Goal: Task Accomplishment & Management: Use online tool/utility

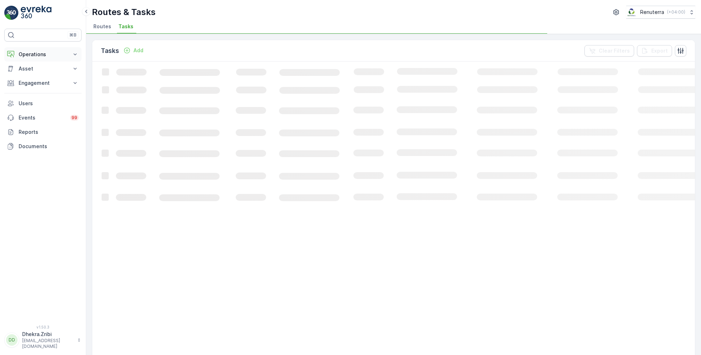
click at [41, 59] on button "Operations" at bounding box center [42, 54] width 77 height 14
click at [31, 73] on p "Planning" at bounding box center [28, 76] width 20 height 7
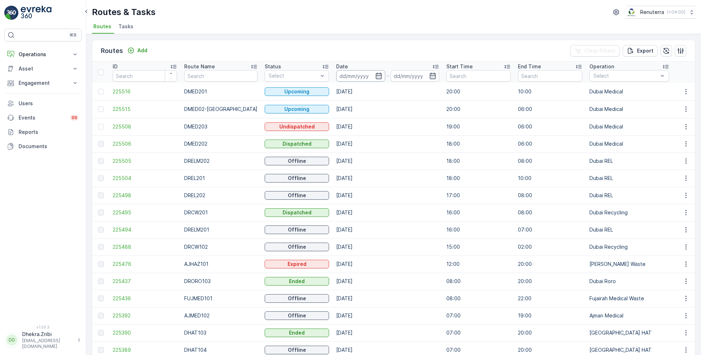
click at [365, 73] on input at bounding box center [360, 75] width 49 height 11
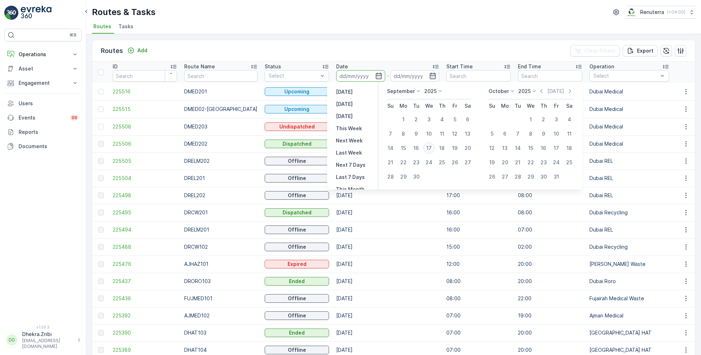
click at [426, 144] on div "17" at bounding box center [428, 147] width 11 height 11
type input "[DATE]"
click at [426, 144] on div "17" at bounding box center [428, 147] width 11 height 11
type input "[DATE]"
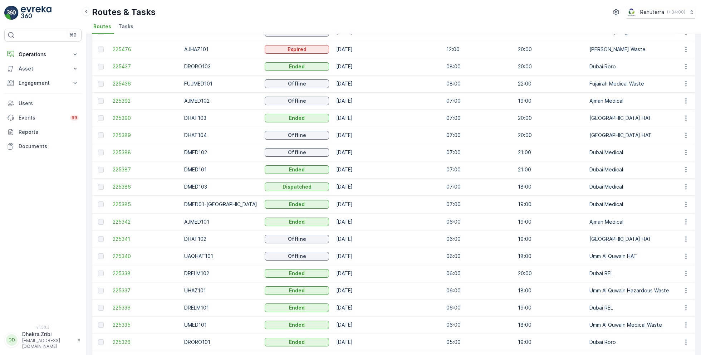
scroll to position [291, 0]
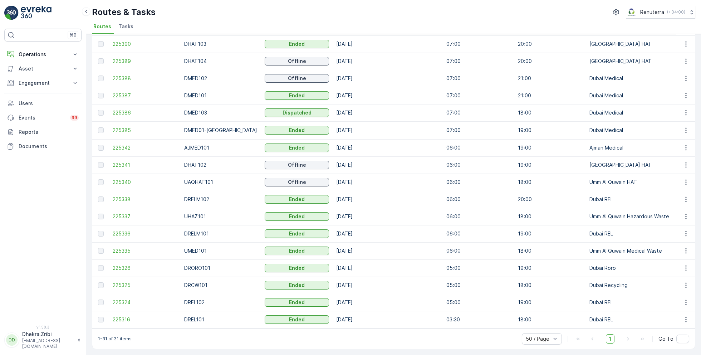
click at [127, 231] on span "225336" at bounding box center [145, 233] width 64 height 7
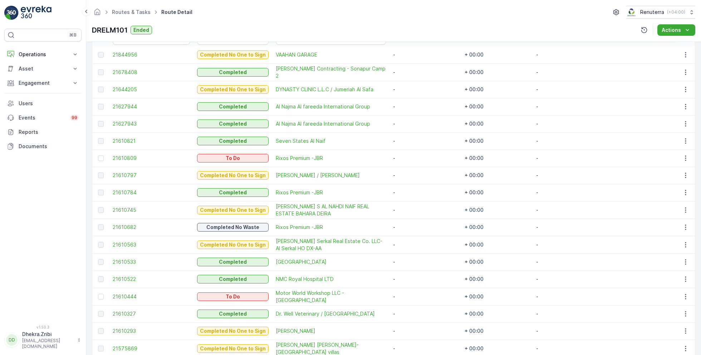
scroll to position [211, 0]
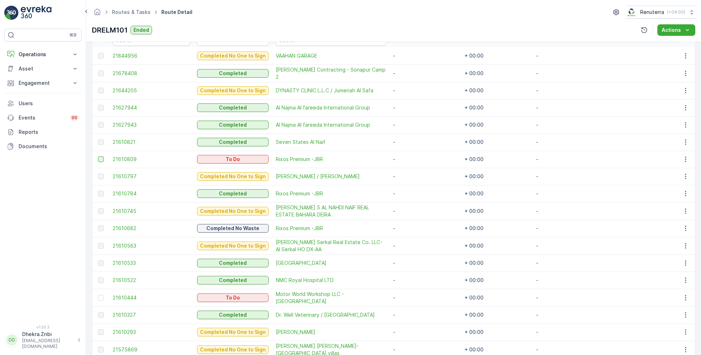
click at [101, 156] on div at bounding box center [101, 159] width 6 height 6
click at [98, 156] on input "checkbox" at bounding box center [98, 156] width 0 height 0
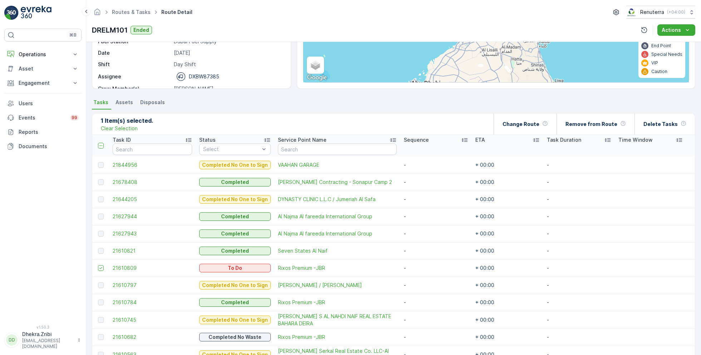
scroll to position [61, 0]
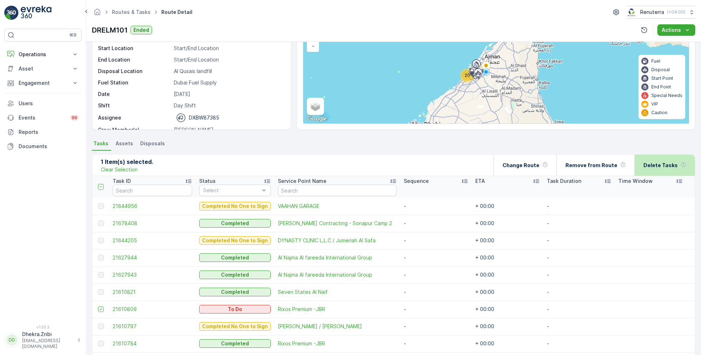
click at [677, 170] on div "Delete Tasks" at bounding box center [664, 164] width 43 height 21
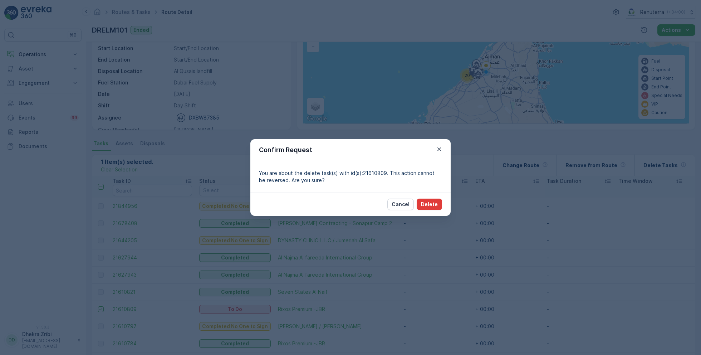
click at [433, 204] on p "Delete" at bounding box center [429, 204] width 17 height 7
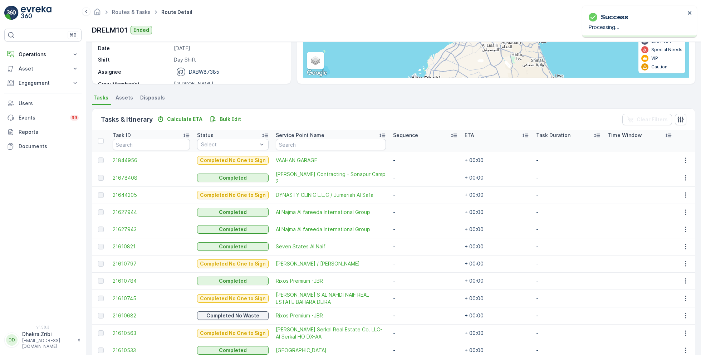
scroll to position [277, 0]
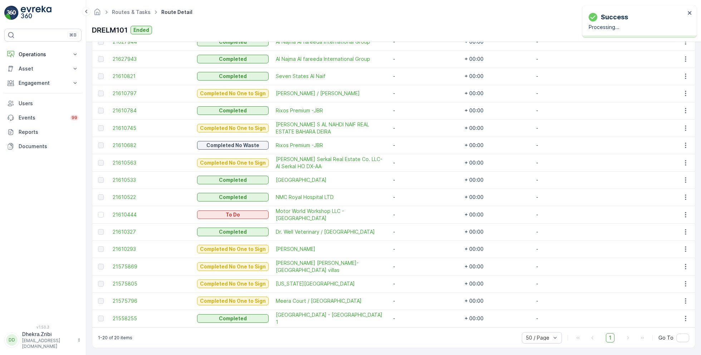
click at [102, 216] on td at bounding box center [100, 215] width 17 height 18
click at [100, 212] on div at bounding box center [101, 215] width 6 height 6
click at [98, 212] on input "checkbox" at bounding box center [98, 212] width 0 height 0
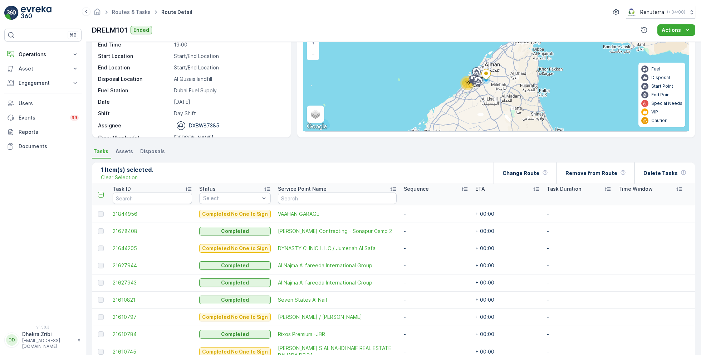
scroll to position [20, 0]
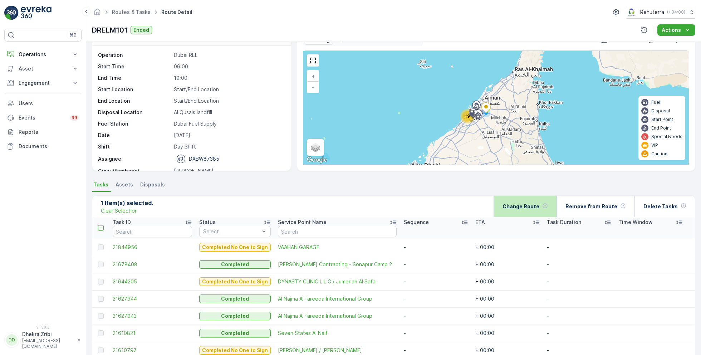
click at [546, 198] on div "Change Route" at bounding box center [524, 206] width 45 height 21
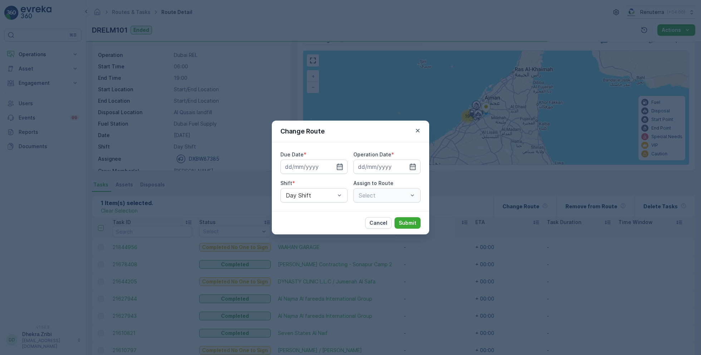
type input "[DATE]"
click at [333, 166] on icon "button" at bounding box center [330, 166] width 7 height 7
type input "[DATE]"
click at [404, 168] on icon "button" at bounding box center [403, 166] width 7 height 7
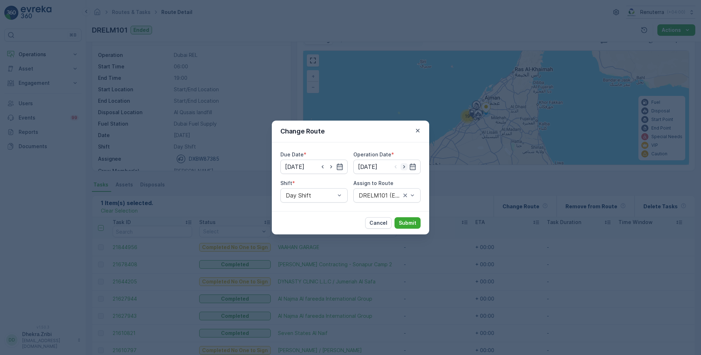
type input "[DATE]"
click at [392, 191] on div "DRELM101 (Ended) - DXBW87385" at bounding box center [386, 195] width 67 height 14
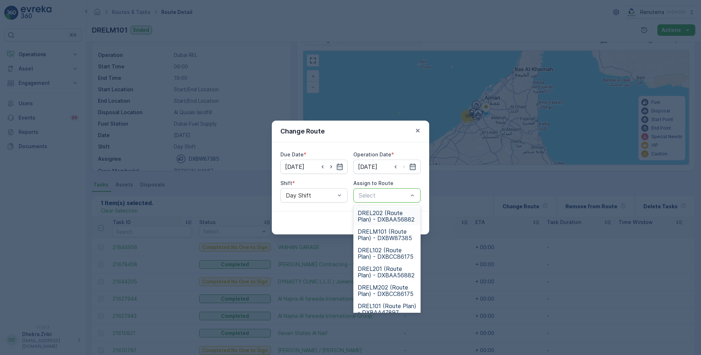
click at [382, 197] on div at bounding box center [383, 195] width 51 height 6
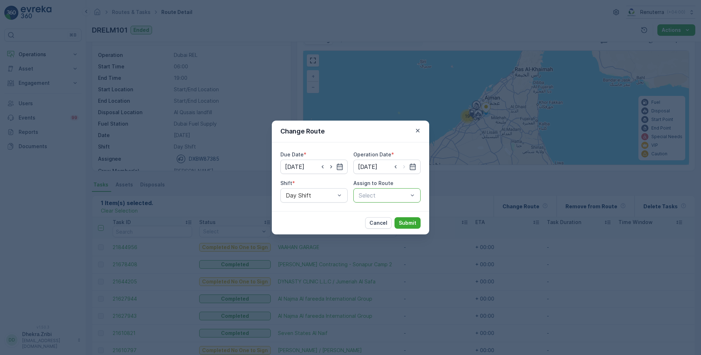
click at [382, 197] on div at bounding box center [383, 195] width 51 height 6
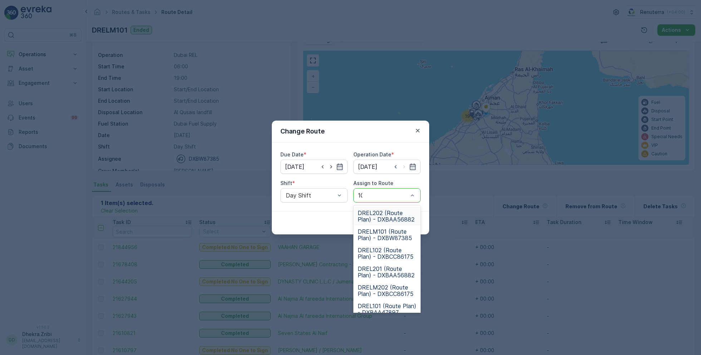
type input "101"
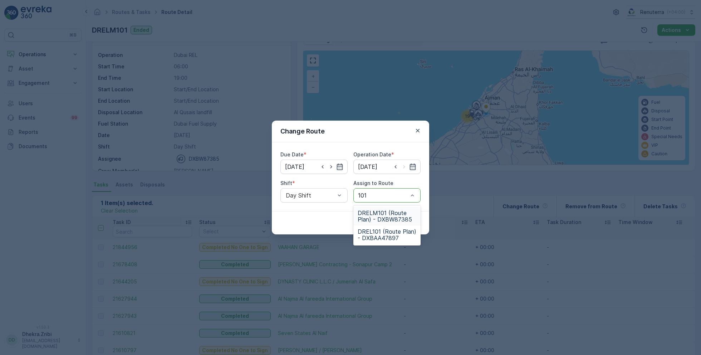
click at [401, 217] on span "DRELM101 (Route Plan) - DXBW87385" at bounding box center [386, 215] width 59 height 13
click at [417, 220] on button "Submit" at bounding box center [407, 222] width 26 height 11
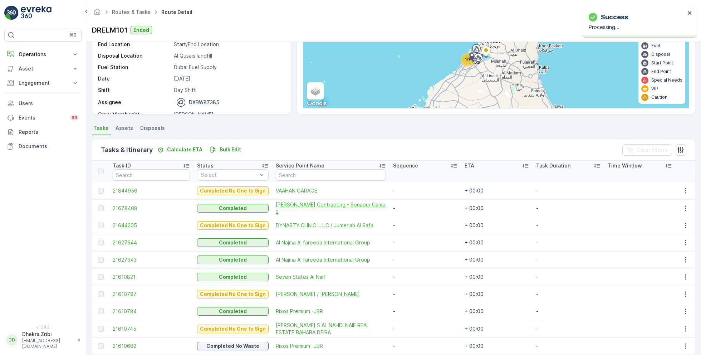
scroll to position [0, 0]
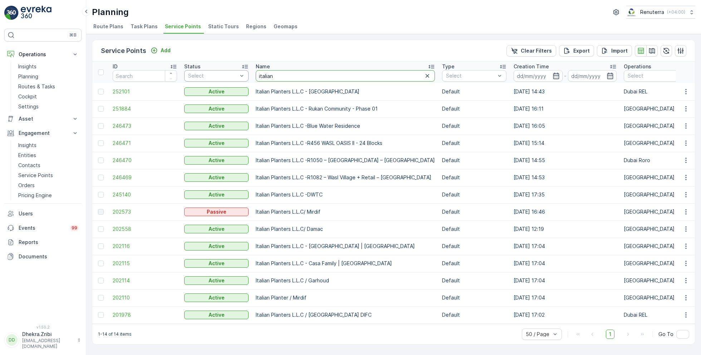
drag, startPoint x: 277, startPoint y: 75, endPoint x: 233, endPoint y: 74, distance: 44.0
type input "neph"
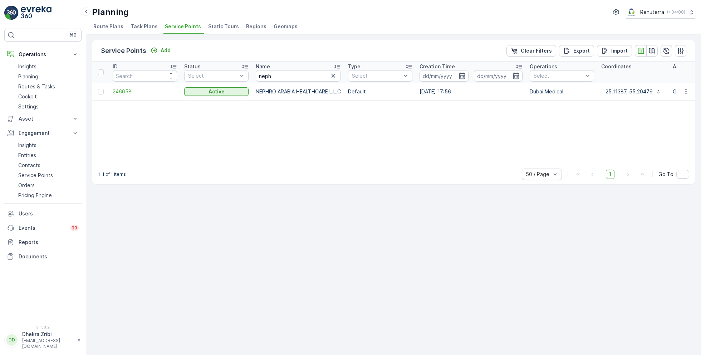
click at [131, 90] on span "246658" at bounding box center [145, 91] width 64 height 7
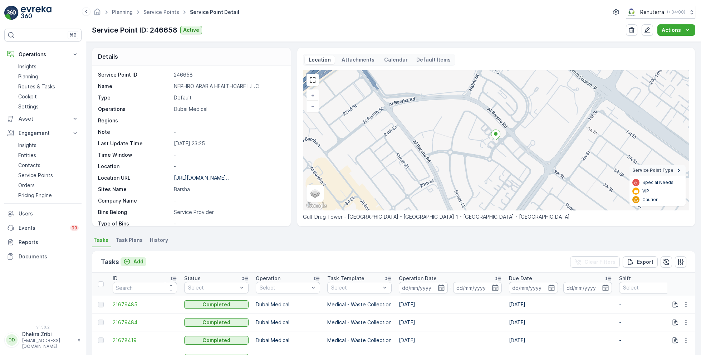
click at [143, 260] on button "Add" at bounding box center [133, 261] width 26 height 9
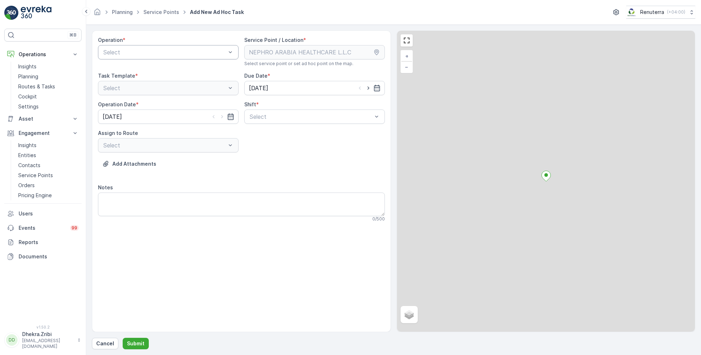
click at [170, 46] on div "Select" at bounding box center [168, 52] width 140 height 14
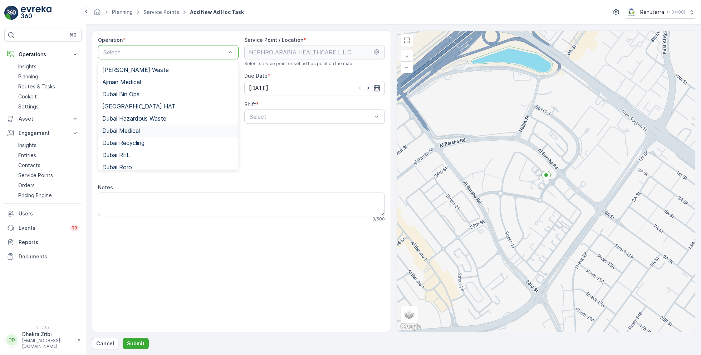
click at [138, 129] on span "Dubai Medical" at bounding box center [121, 130] width 38 height 6
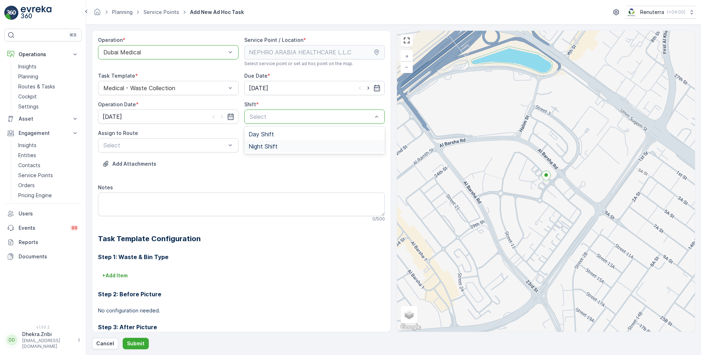
click at [258, 144] on span "Night Shift" at bounding box center [262, 146] width 29 height 6
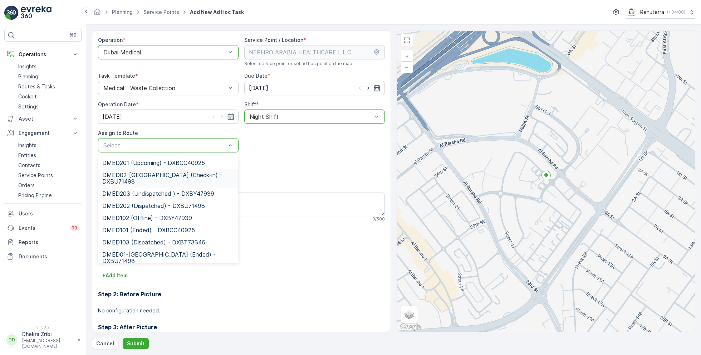
click at [154, 176] on span "DMED02-[GEOGRAPHIC_DATA] (Check-in) - DXBU71498" at bounding box center [168, 178] width 132 height 13
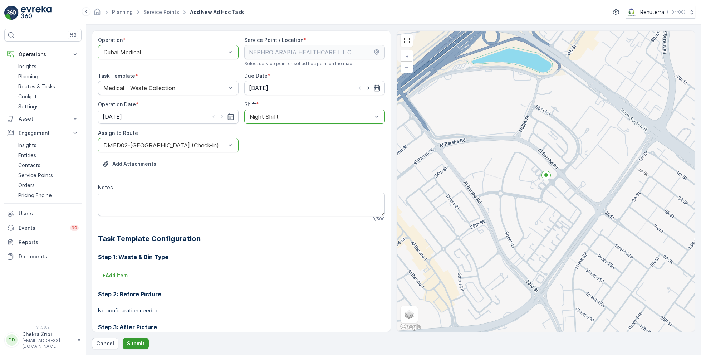
click at [134, 339] on button "Submit" at bounding box center [136, 342] width 26 height 11
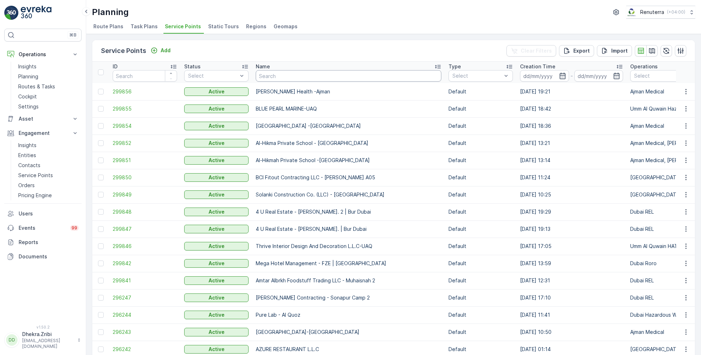
click at [334, 76] on input "text" at bounding box center [349, 75] width 186 height 11
type input "innovation"
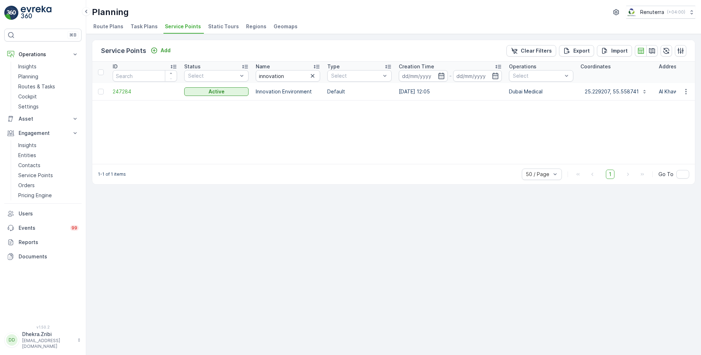
click at [125, 94] on td "247284" at bounding box center [144, 91] width 71 height 17
click at [121, 90] on span "247284" at bounding box center [145, 91] width 64 height 7
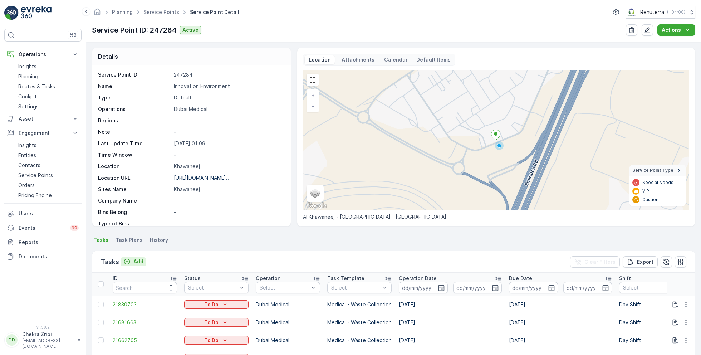
click at [138, 261] on p "Add" at bounding box center [138, 261] width 10 height 7
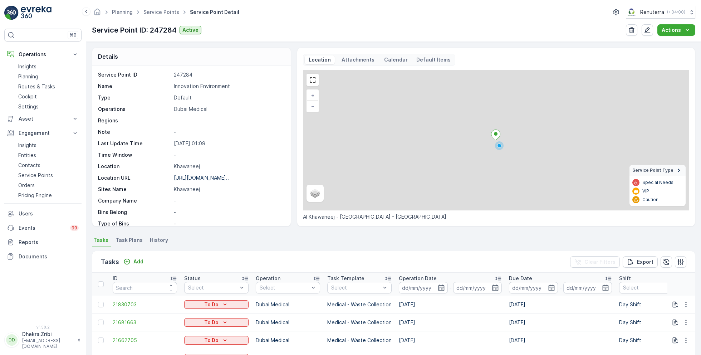
scroll to position [289, 0]
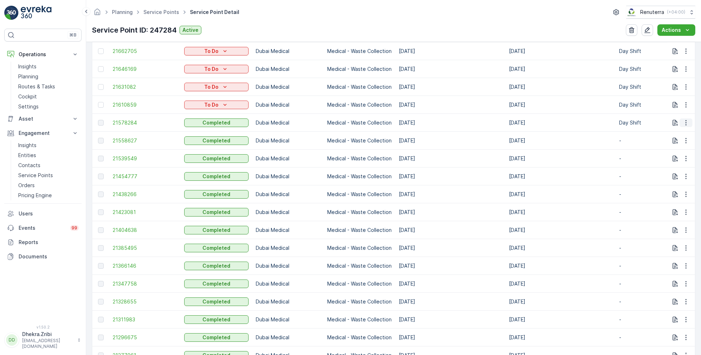
click at [684, 123] on icon "button" at bounding box center [685, 122] width 7 height 7
click at [682, 104] on icon "button" at bounding box center [685, 104] width 7 height 7
click at [666, 134] on span "Change Route" at bounding box center [667, 134] width 35 height 7
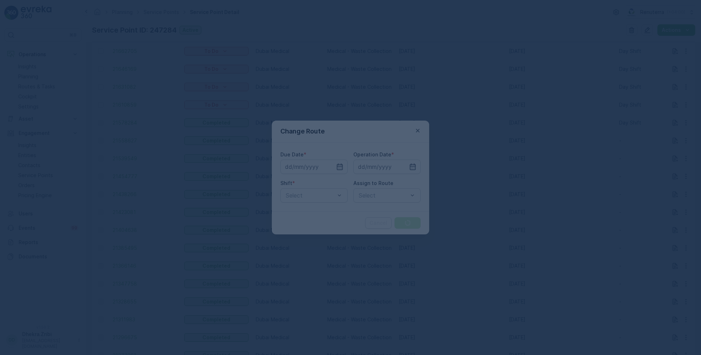
type input "[DATE]"
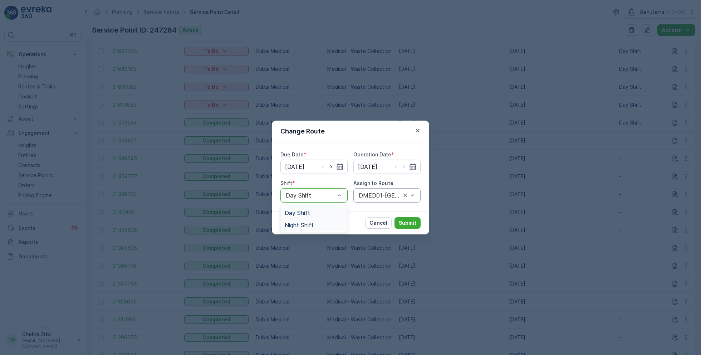
click at [312, 220] on div "Night Shift" at bounding box center [313, 225] width 67 height 12
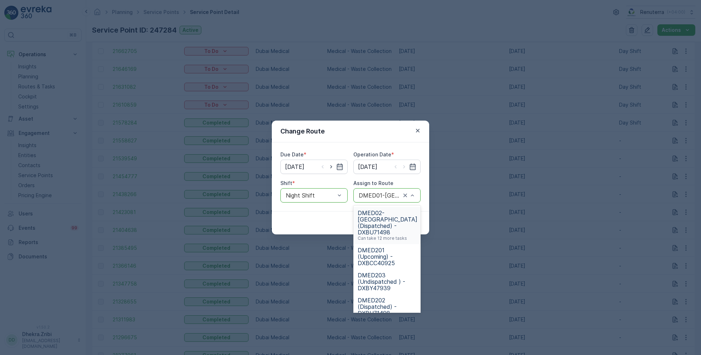
click at [389, 221] on span "DMED02-[GEOGRAPHIC_DATA] (Dispatched) - DXBU71498" at bounding box center [387, 222] width 60 height 26
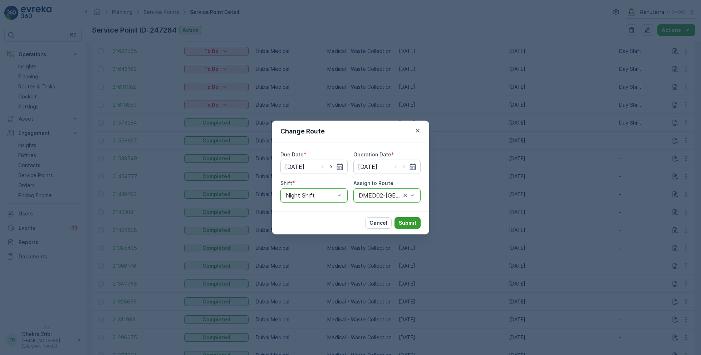
click at [411, 221] on p "Submit" at bounding box center [408, 222] width 18 height 7
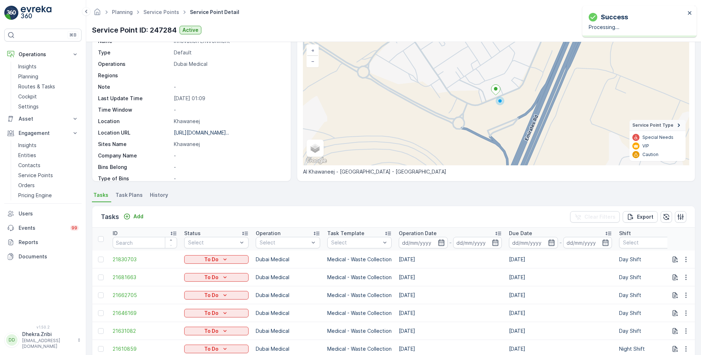
scroll to position [0, 0]
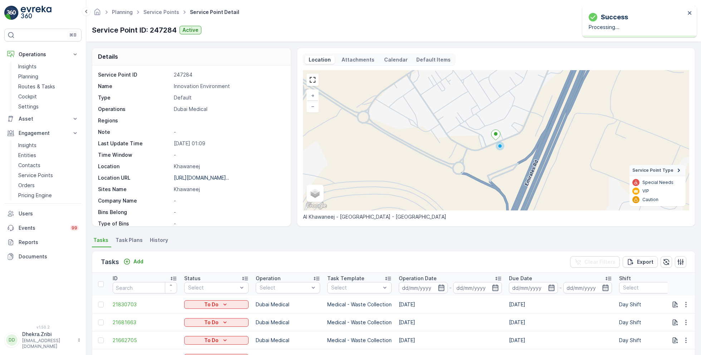
click at [161, 16] on ul "Service Points" at bounding box center [165, 12] width 46 height 10
click at [158, 14] on link "Service Points" at bounding box center [161, 12] width 36 height 6
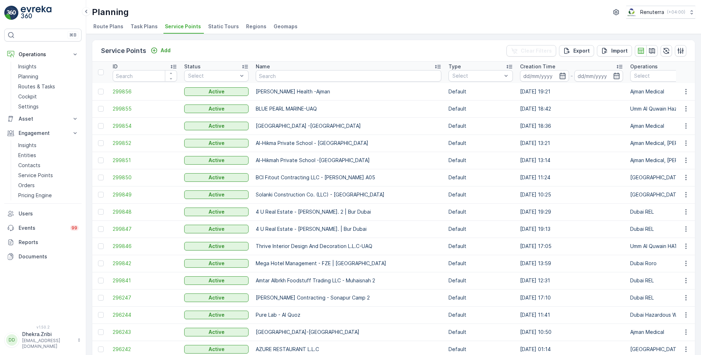
click at [286, 77] on input "text" at bounding box center [349, 75] width 186 height 11
type input "imdaad"
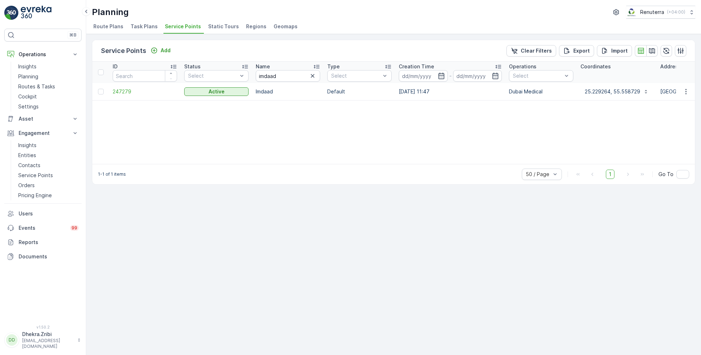
click at [126, 95] on td "247279" at bounding box center [144, 91] width 71 height 17
click at [120, 90] on span "247279" at bounding box center [145, 91] width 64 height 7
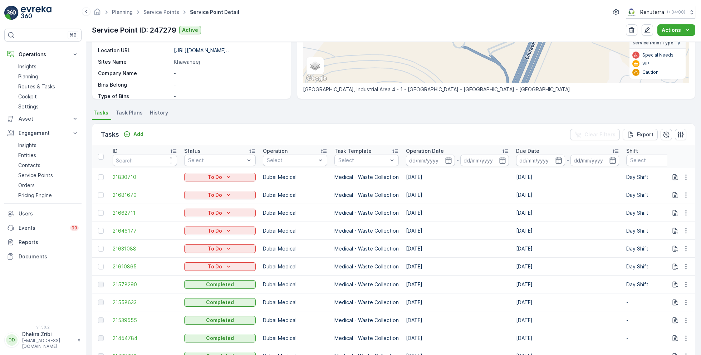
scroll to position [129, 0]
click at [686, 265] on icon "button" at bounding box center [685, 264] width 7 height 7
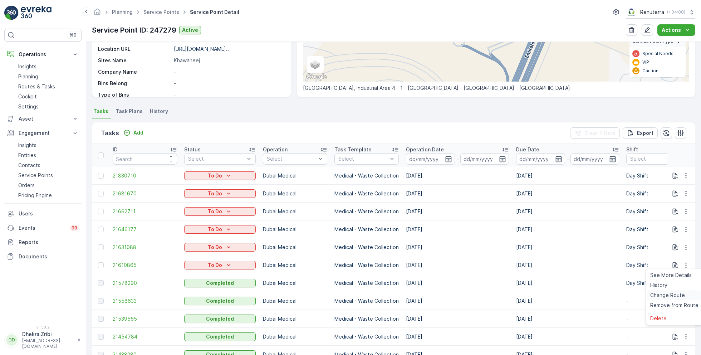
click at [662, 295] on span "Change Route" at bounding box center [667, 294] width 35 height 7
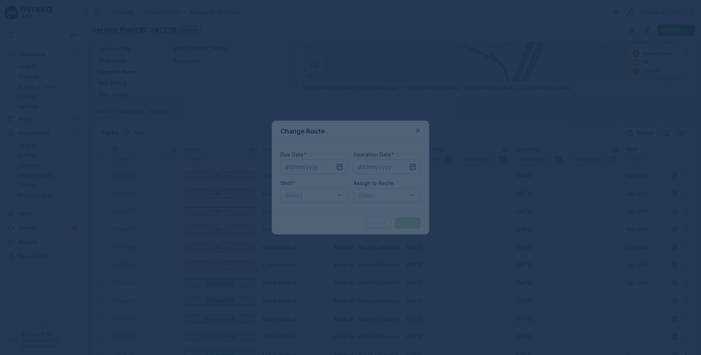
type input "[DATE]"
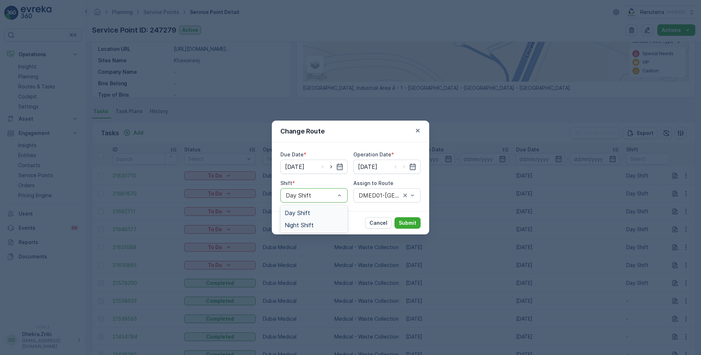
click at [302, 222] on span "Night Shift" at bounding box center [299, 225] width 29 height 6
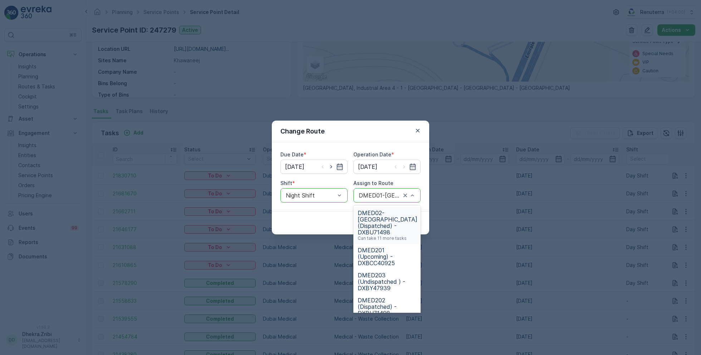
click at [383, 214] on span "DMED02-[GEOGRAPHIC_DATA] (Dispatched) - DXBU71498" at bounding box center [387, 222] width 60 height 26
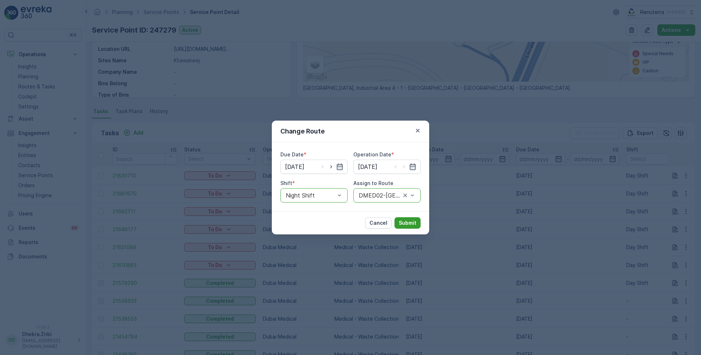
click at [411, 222] on p "Submit" at bounding box center [408, 222] width 18 height 7
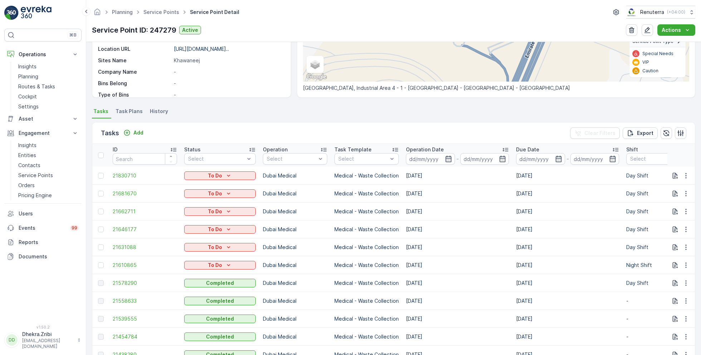
scroll to position [0, 0]
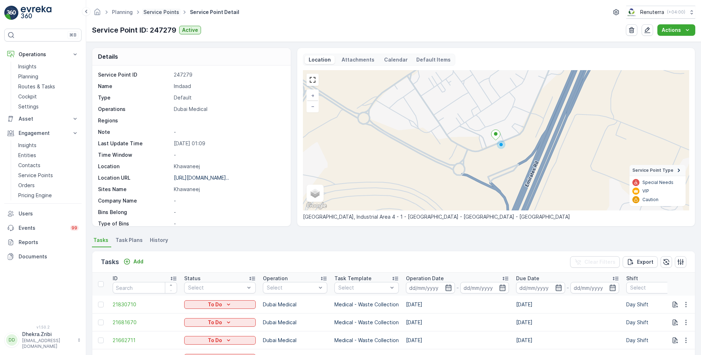
click at [162, 14] on link "Service Points" at bounding box center [161, 12] width 36 height 6
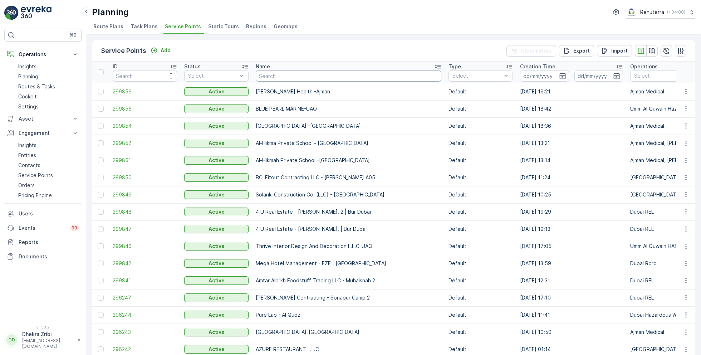
click at [280, 79] on input "text" at bounding box center [349, 75] width 186 height 11
type input "al nouras"
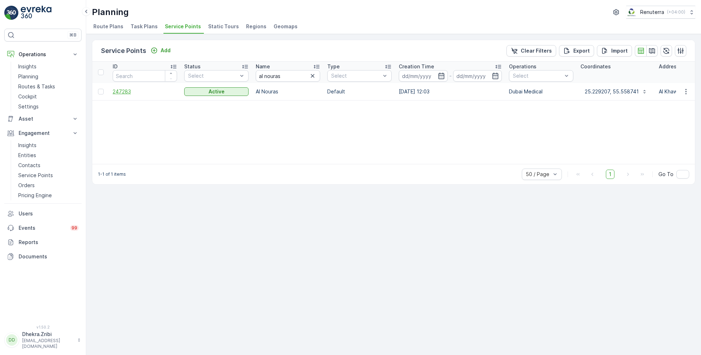
click at [122, 90] on span "247283" at bounding box center [145, 91] width 64 height 7
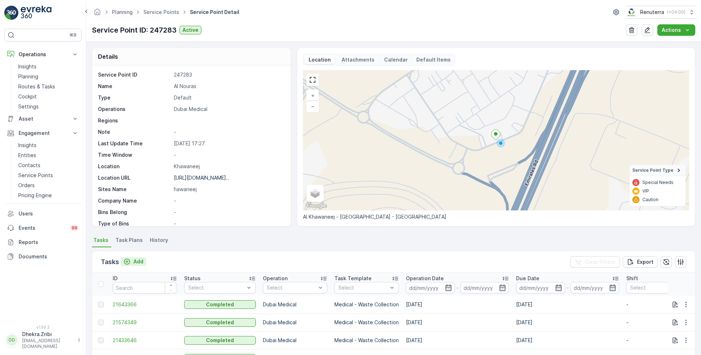
click at [137, 261] on p "Add" at bounding box center [138, 261] width 10 height 7
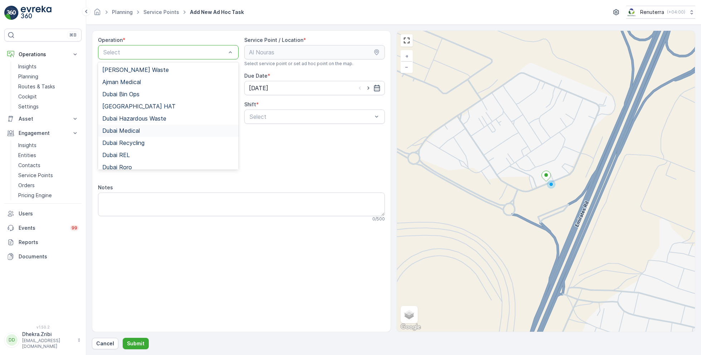
click at [139, 131] on span "Dubai Medical" at bounding box center [121, 130] width 38 height 6
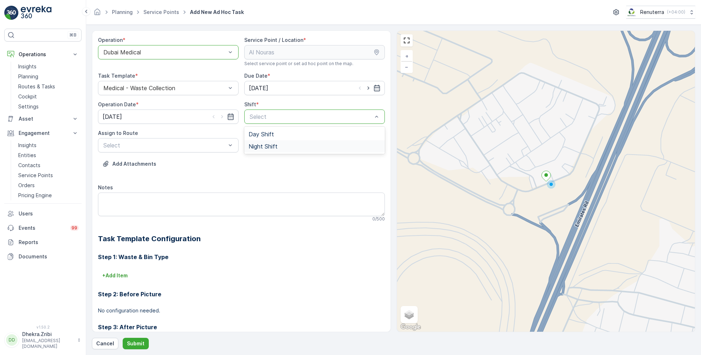
click at [260, 143] on span "Night Shift" at bounding box center [262, 146] width 29 height 6
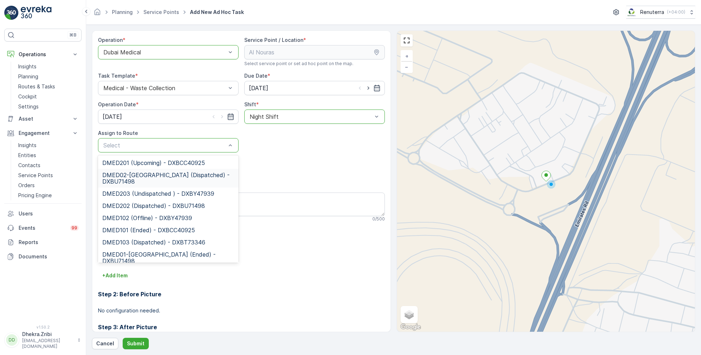
click at [133, 177] on span "DMED02-[GEOGRAPHIC_DATA] (Dispatched) - DXBU71498" at bounding box center [168, 178] width 132 height 13
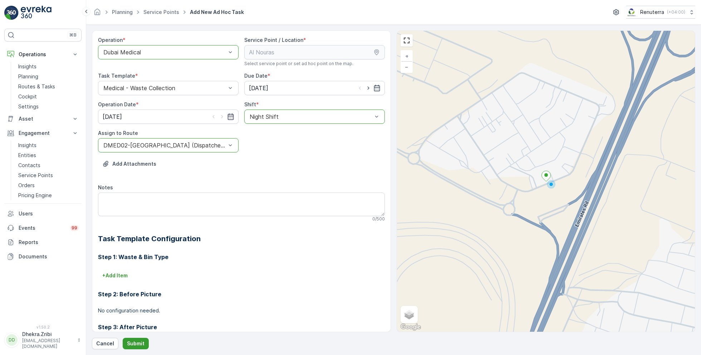
click at [133, 342] on p "Submit" at bounding box center [136, 343] width 18 height 7
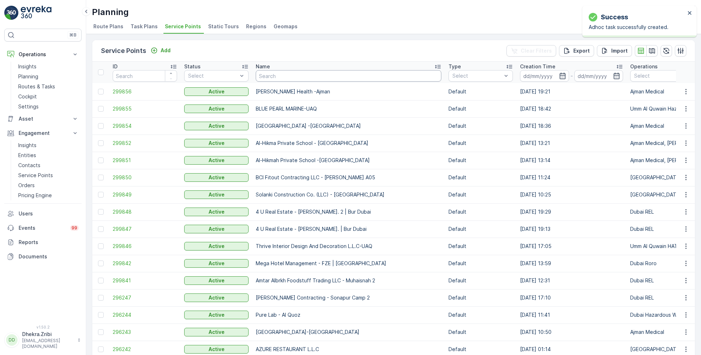
click at [321, 75] on input "text" at bounding box center [349, 75] width 186 height 11
type input "dulsco"
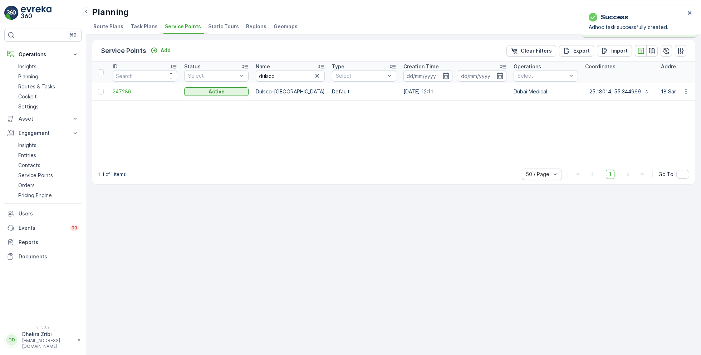
click at [121, 93] on span "247286" at bounding box center [145, 91] width 64 height 7
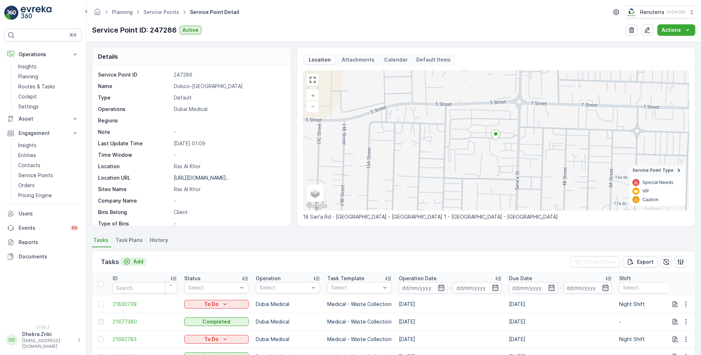
click at [136, 260] on p "Add" at bounding box center [138, 261] width 10 height 7
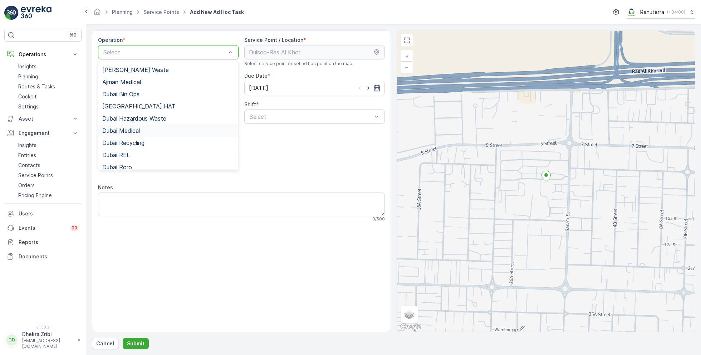
click at [137, 133] on div "Dubai Medical" at bounding box center [168, 130] width 140 height 12
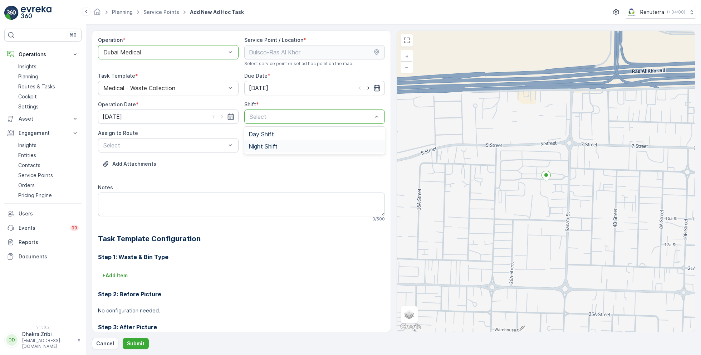
click at [272, 147] on span "Night Shift" at bounding box center [262, 146] width 29 height 6
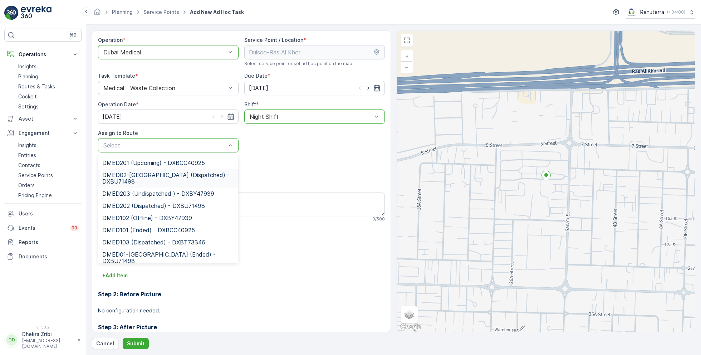
click at [138, 174] on span "DMED02-[GEOGRAPHIC_DATA] (Dispatched) - DXBU71498" at bounding box center [168, 178] width 132 height 13
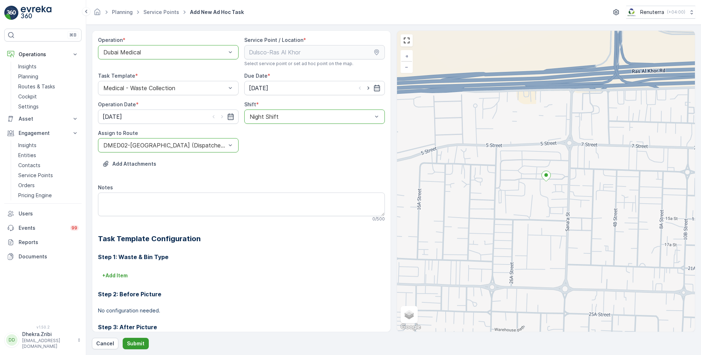
click at [136, 343] on p "Submit" at bounding box center [136, 343] width 18 height 7
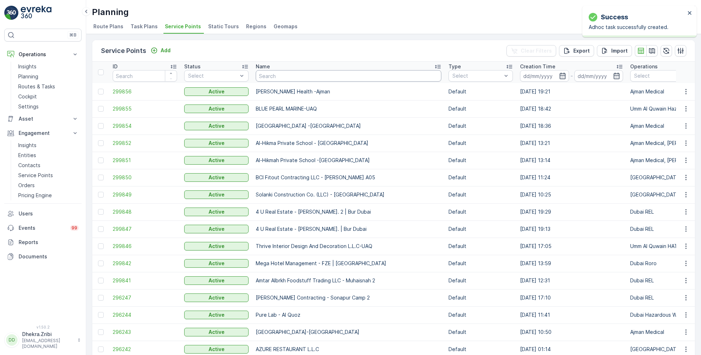
click at [287, 78] on input "text" at bounding box center [349, 75] width 186 height 11
type input "duls"
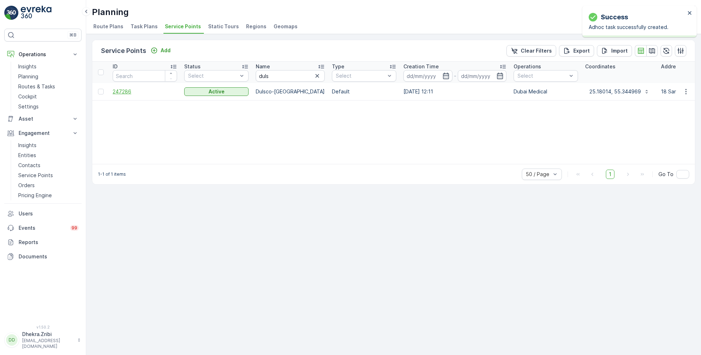
click at [122, 89] on span "247286" at bounding box center [145, 91] width 64 height 7
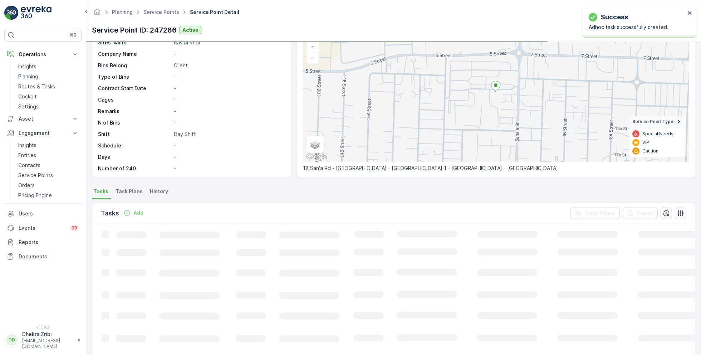
scroll to position [60, 0]
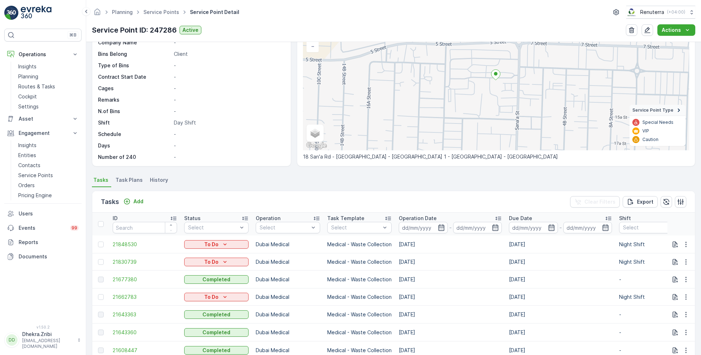
click at [131, 181] on span "Task Plans" at bounding box center [128, 179] width 27 height 7
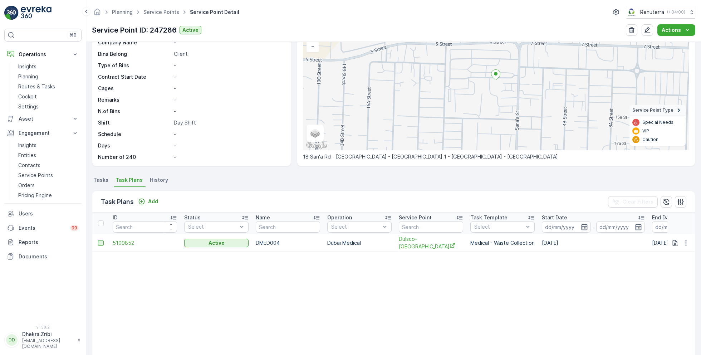
click at [103, 241] on div at bounding box center [101, 243] width 6 height 6
click at [98, 240] on input "checkbox" at bounding box center [98, 240] width 0 height 0
click at [648, 203] on p "Delete Task Plans" at bounding box center [654, 201] width 47 height 7
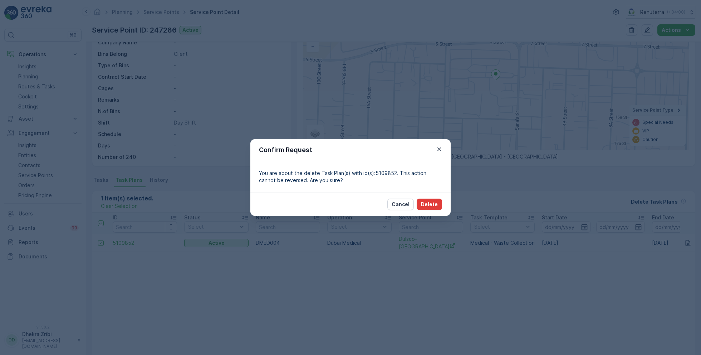
click at [434, 203] on p "Delete" at bounding box center [429, 204] width 17 height 7
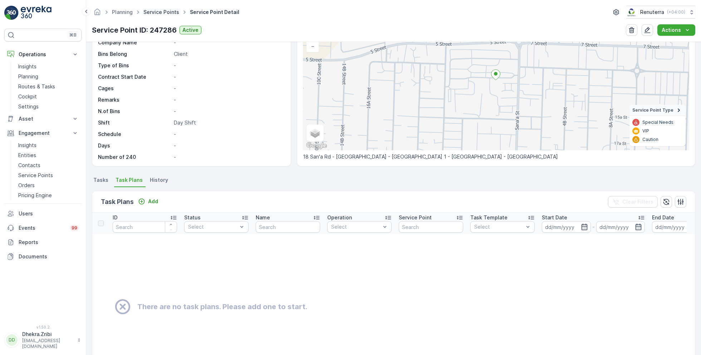
click at [159, 12] on link "Service Points" at bounding box center [161, 12] width 36 height 6
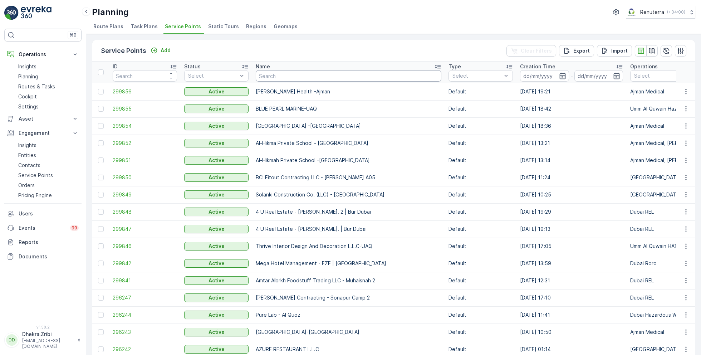
click at [282, 76] on input "text" at bounding box center [349, 75] width 186 height 11
type input "nephro"
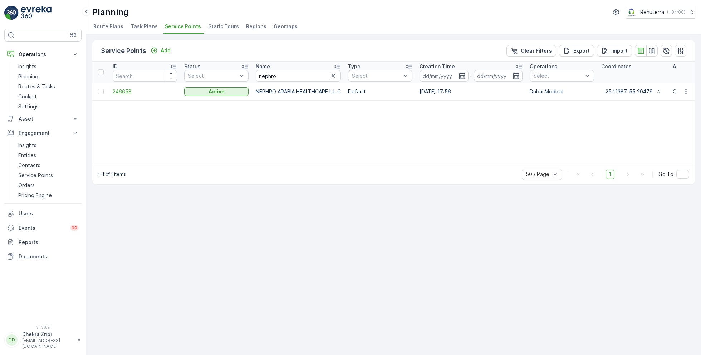
click at [123, 89] on span "246658" at bounding box center [145, 91] width 64 height 7
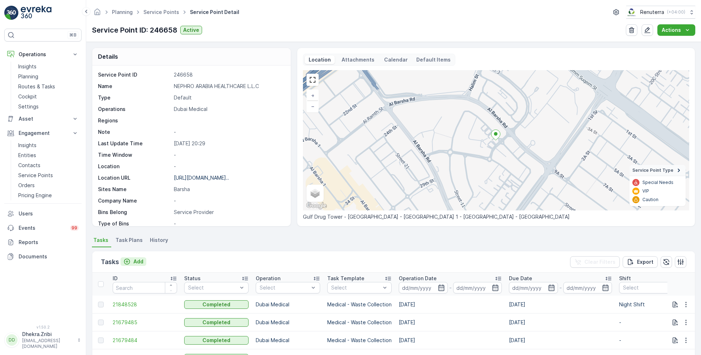
click at [133, 261] on p "Add" at bounding box center [138, 261] width 10 height 7
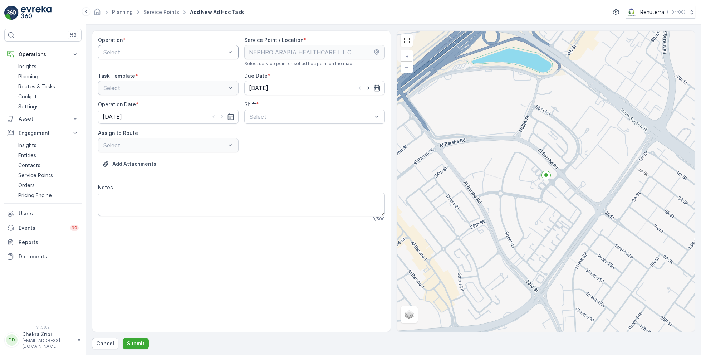
click at [177, 47] on div "Select" at bounding box center [168, 52] width 140 height 14
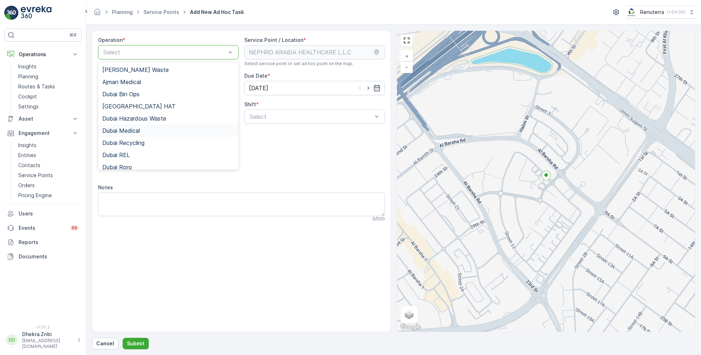
click at [145, 130] on div "Dubai Medical" at bounding box center [168, 130] width 132 height 6
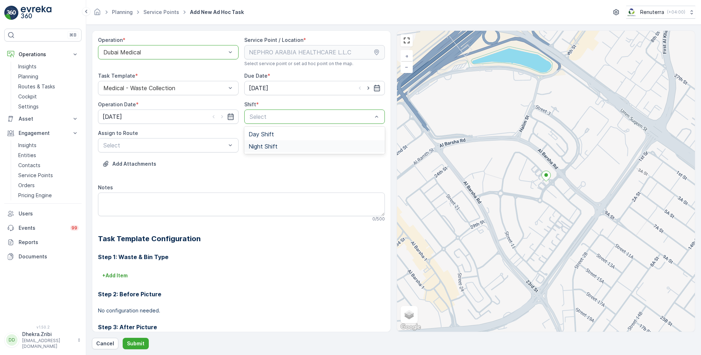
click at [254, 143] on span "Night Shift" at bounding box center [262, 146] width 29 height 6
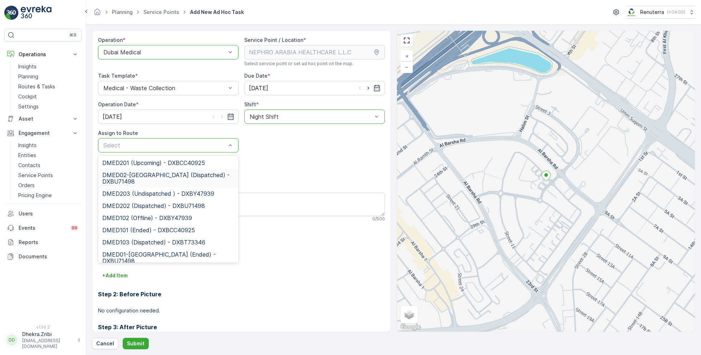
click at [134, 176] on span "DMED02-[GEOGRAPHIC_DATA] (Dispatched) - DXBU71498" at bounding box center [168, 178] width 132 height 13
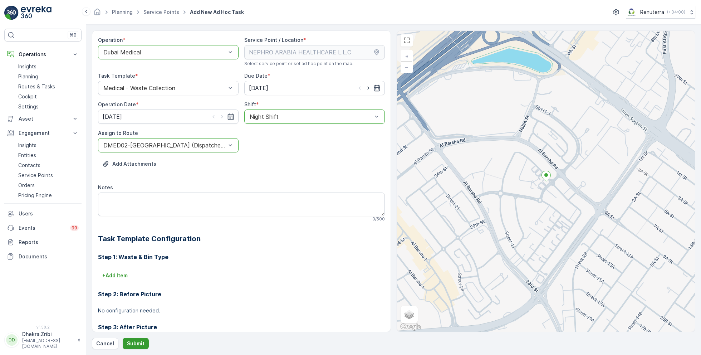
click at [139, 341] on p "Submit" at bounding box center [136, 343] width 18 height 7
